Goal: Task Accomplishment & Management: Manage account settings

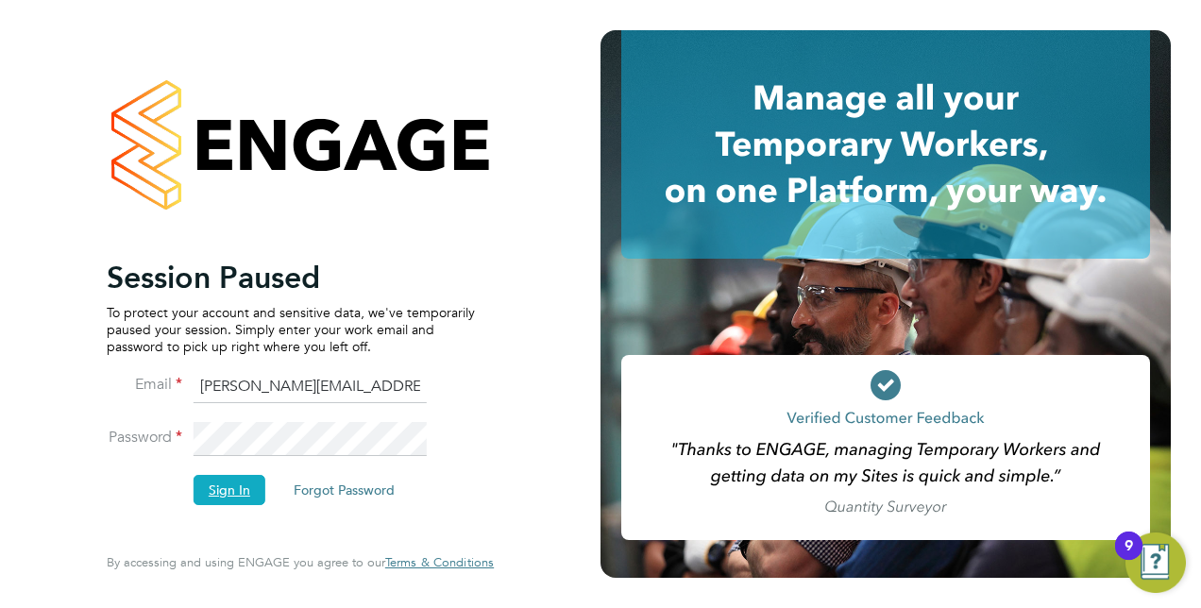
click at [215, 494] on button "Sign In" at bounding box center [230, 490] width 72 height 30
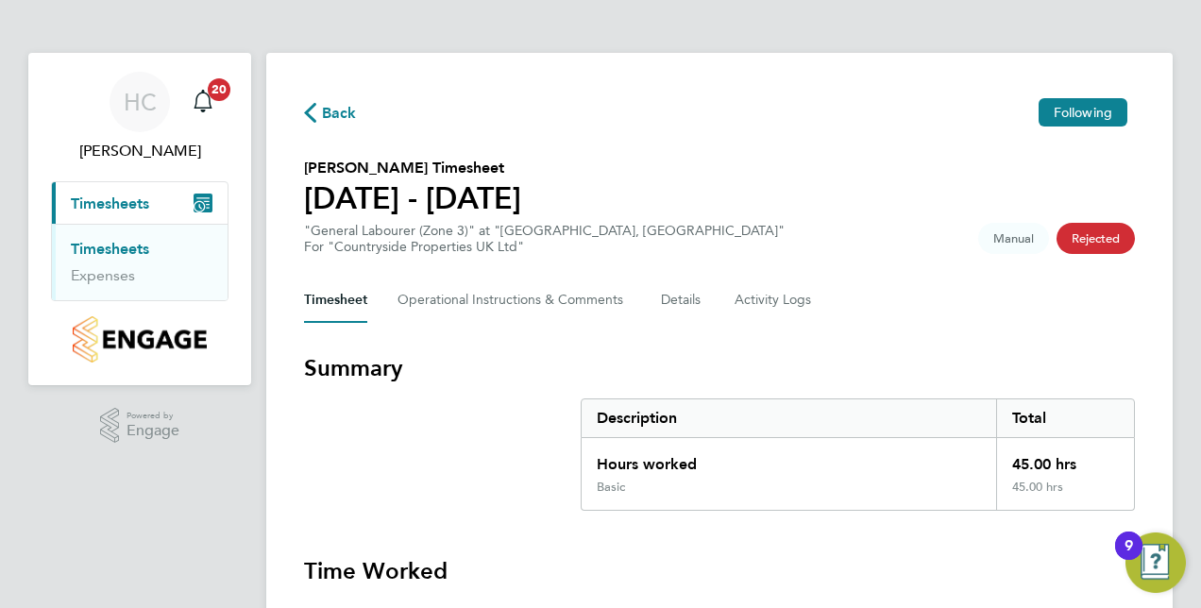
click at [324, 114] on span "Back" at bounding box center [339, 113] width 35 height 23
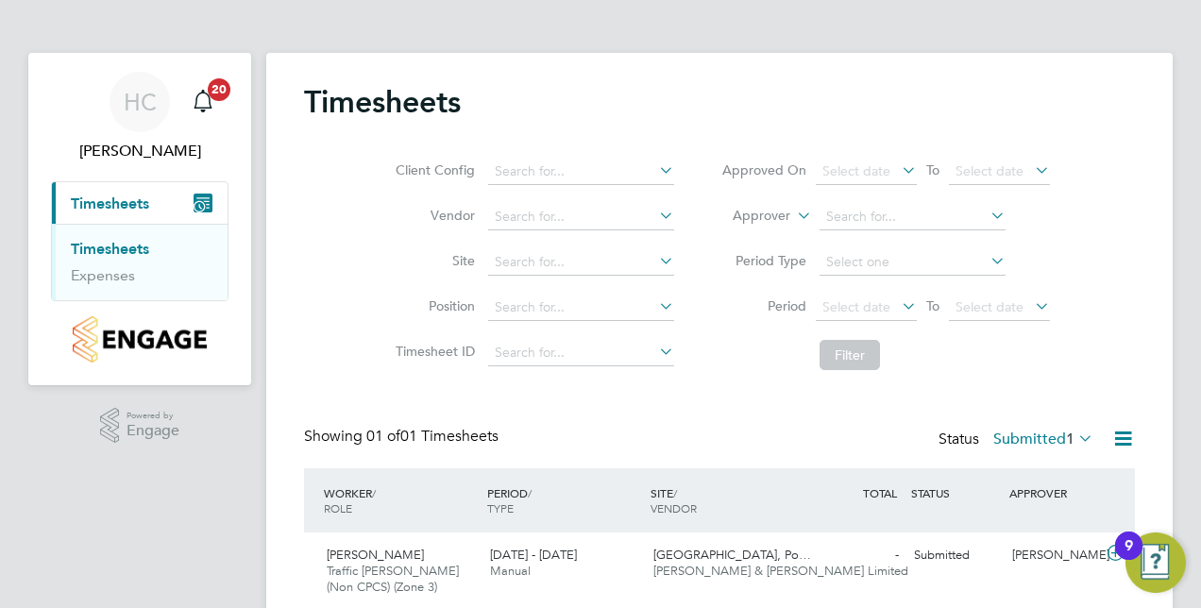
scroll to position [70, 0]
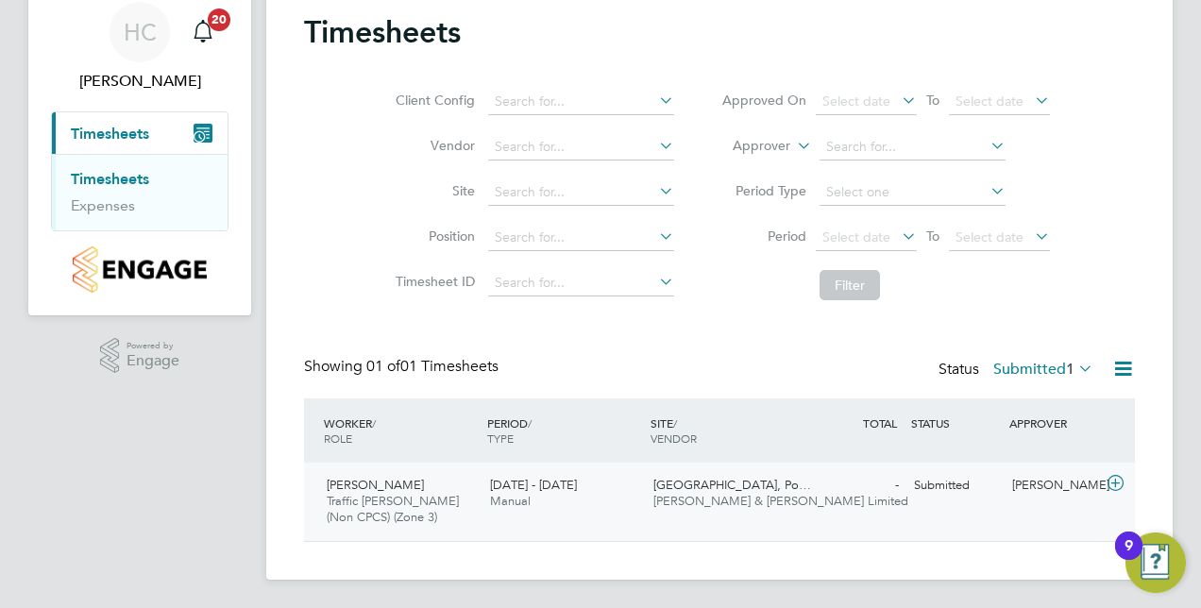
click at [1119, 483] on icon at bounding box center [1116, 483] width 24 height 15
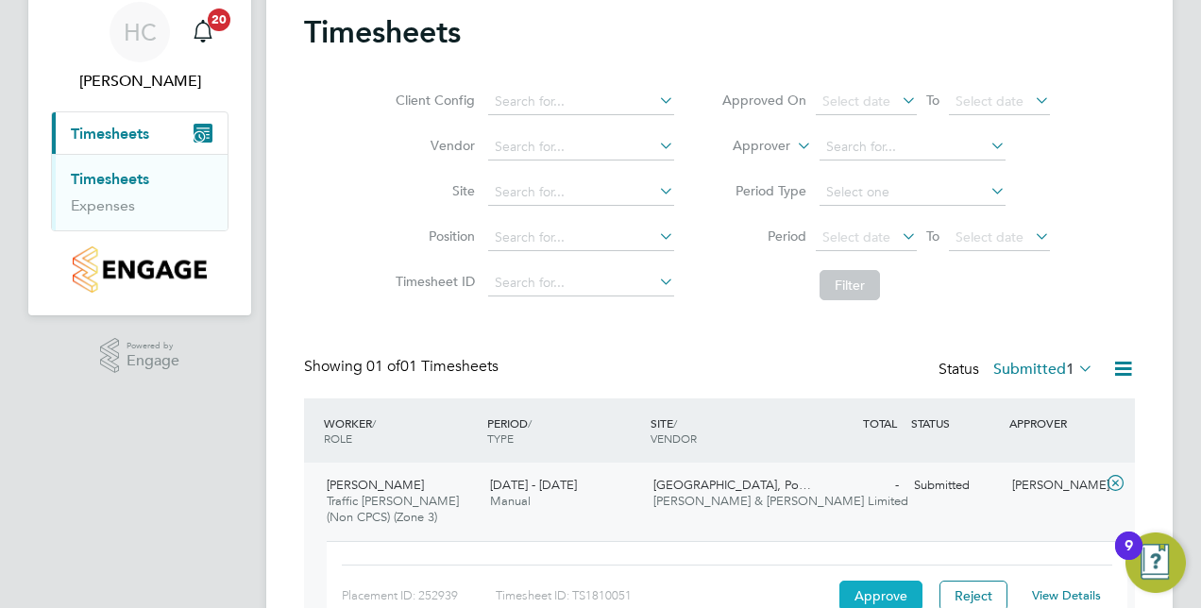
click at [871, 595] on button "Approve" at bounding box center [880, 596] width 83 height 30
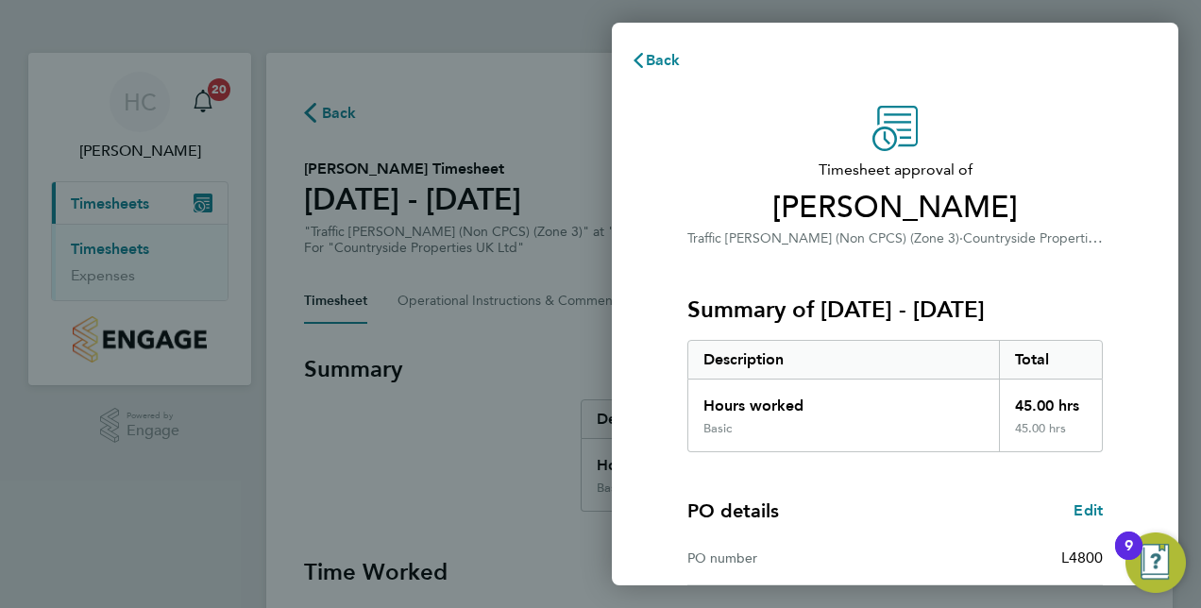
scroll to position [241, 0]
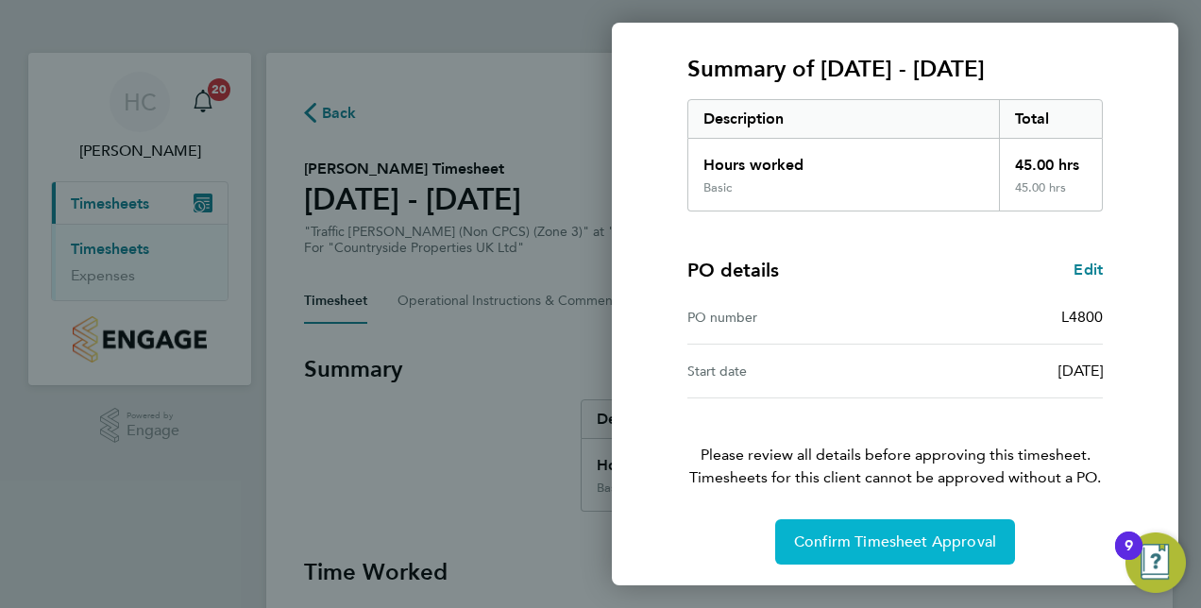
click at [957, 544] on span "Confirm Timesheet Approval" at bounding box center [895, 542] width 202 height 19
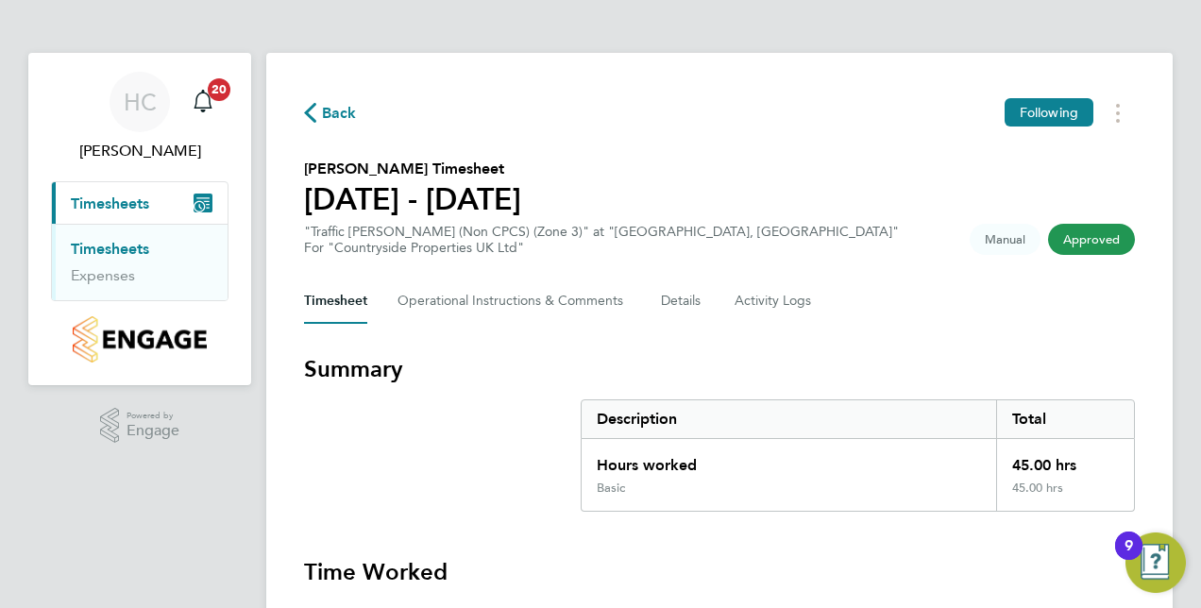
click at [326, 113] on span "Back" at bounding box center [339, 113] width 35 height 23
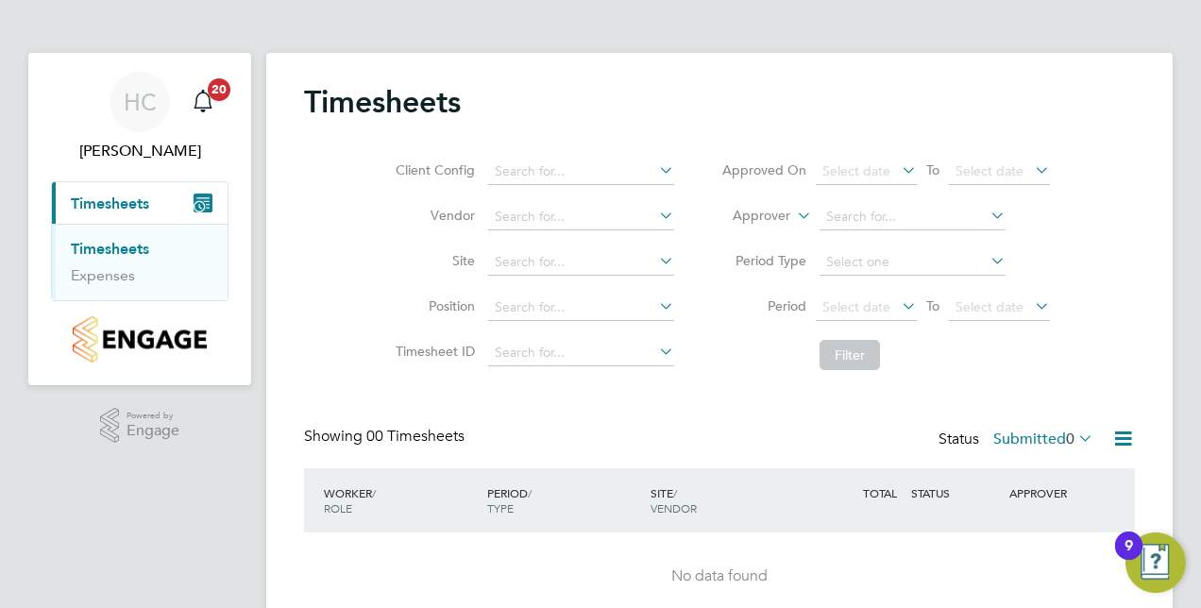
click at [319, 230] on div "Client Config Vendor Site Position Timesheet ID Approved On Select date To Sele…" at bounding box center [719, 260] width 831 height 240
